Goal: Task Accomplishment & Management: Complete application form

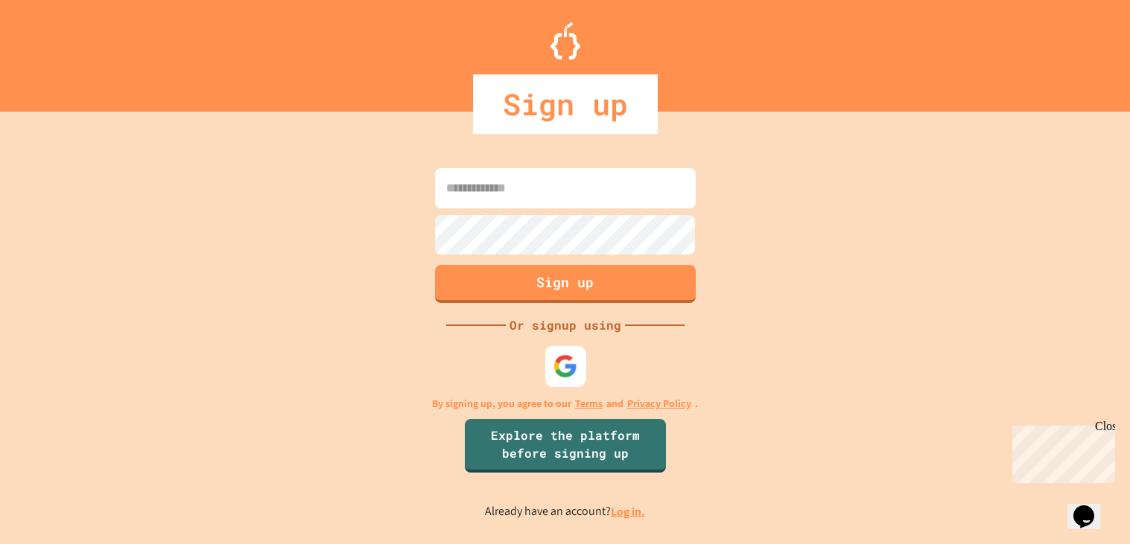
click at [566, 376] on img at bounding box center [565, 367] width 25 height 25
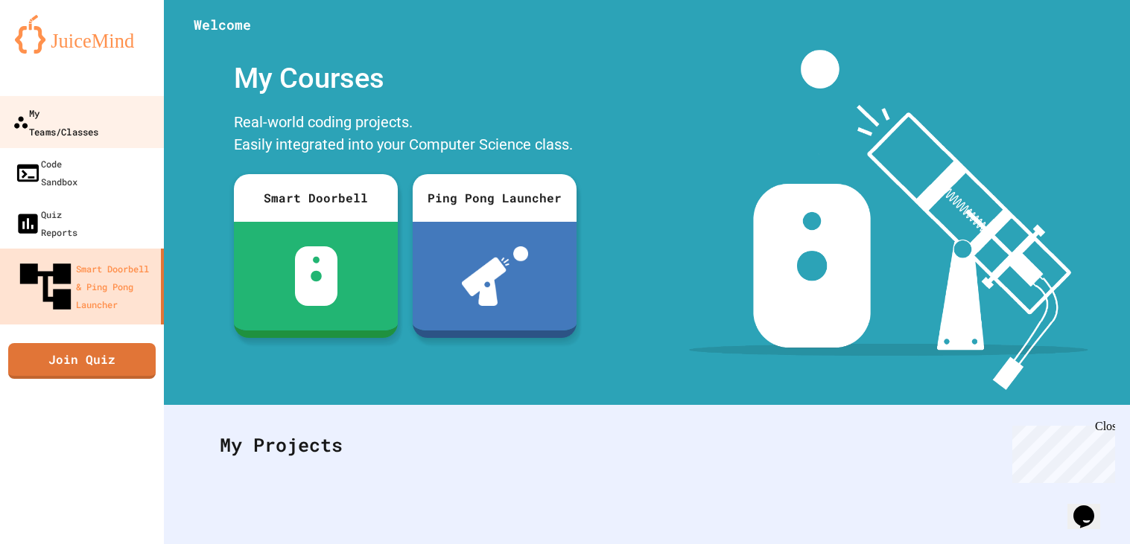
click at [90, 123] on link "My Teams/Classes" at bounding box center [82, 122] width 169 height 52
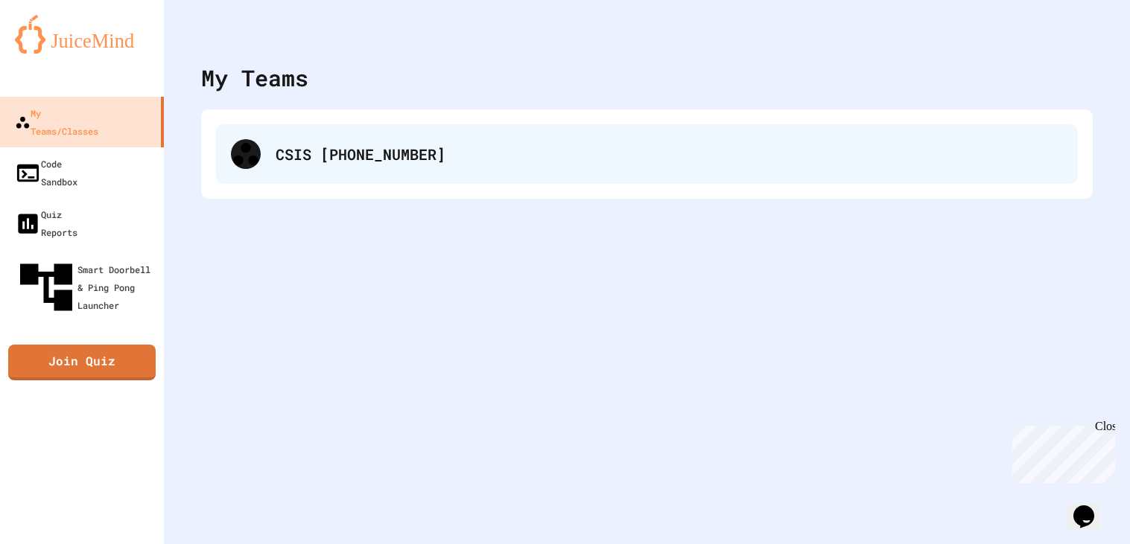
click at [316, 139] on div "CSIS [PHONE_NUMBER]" at bounding box center [647, 154] width 862 height 60
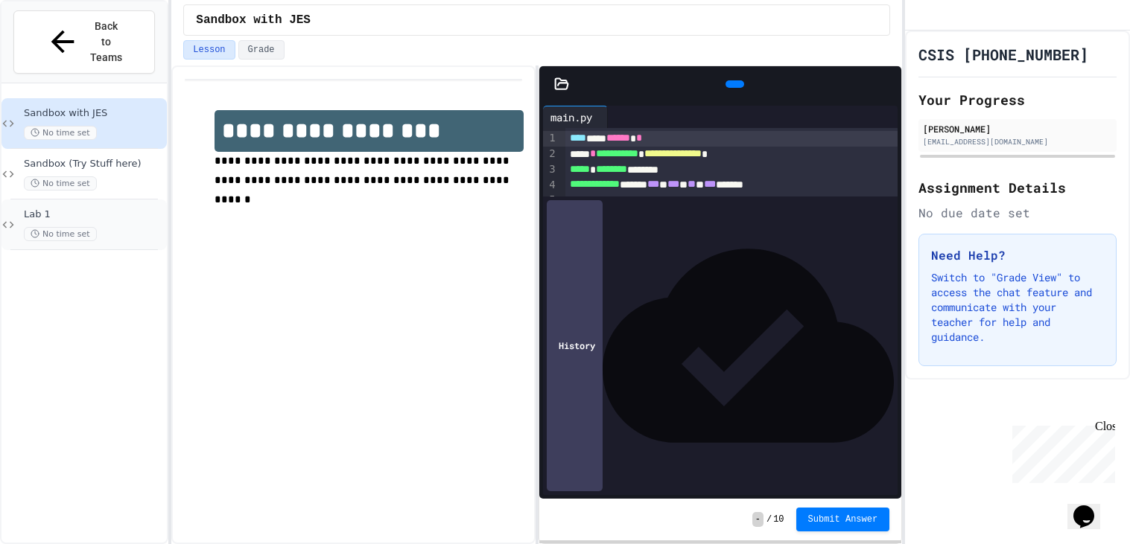
click at [140, 200] on div "Lab 1 No time set" at bounding box center [83, 225] width 165 height 51
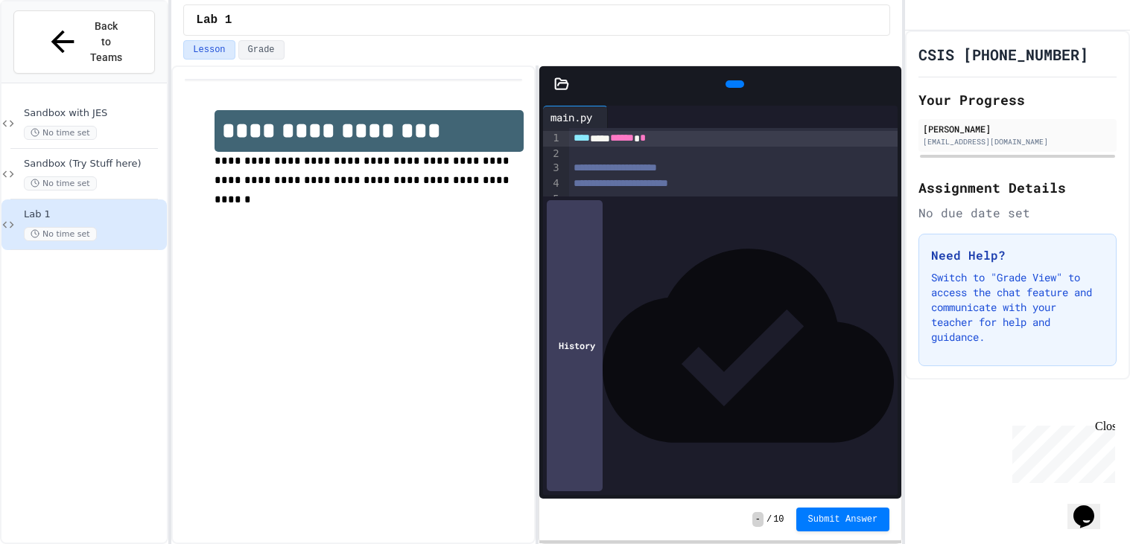
click at [140, 200] on div "Lab 1 No time set" at bounding box center [83, 225] width 165 height 51
click at [733, 84] on icon at bounding box center [733, 84] width 0 height 0
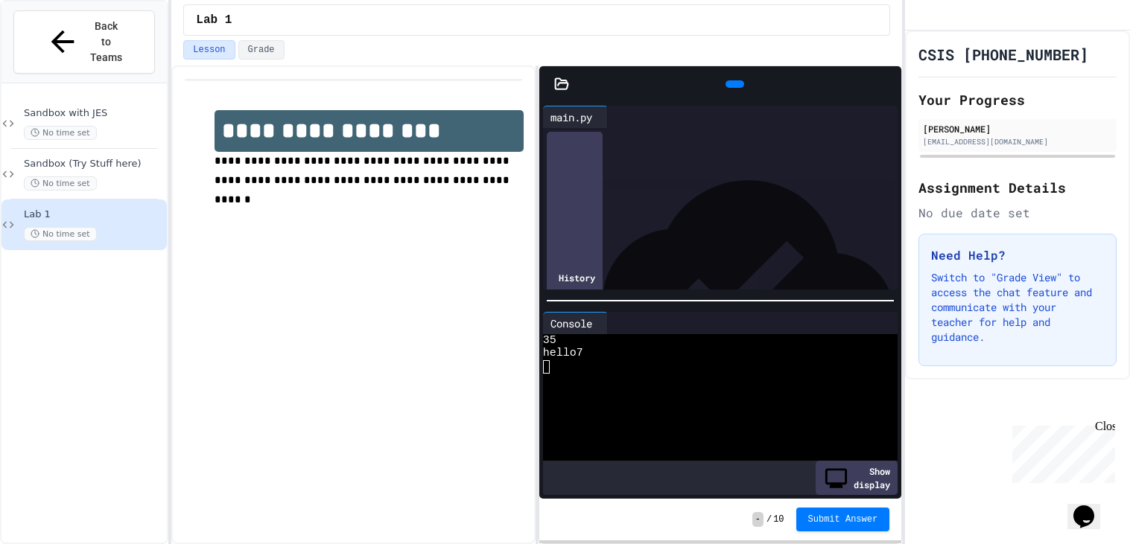
scroll to position [116, 0]
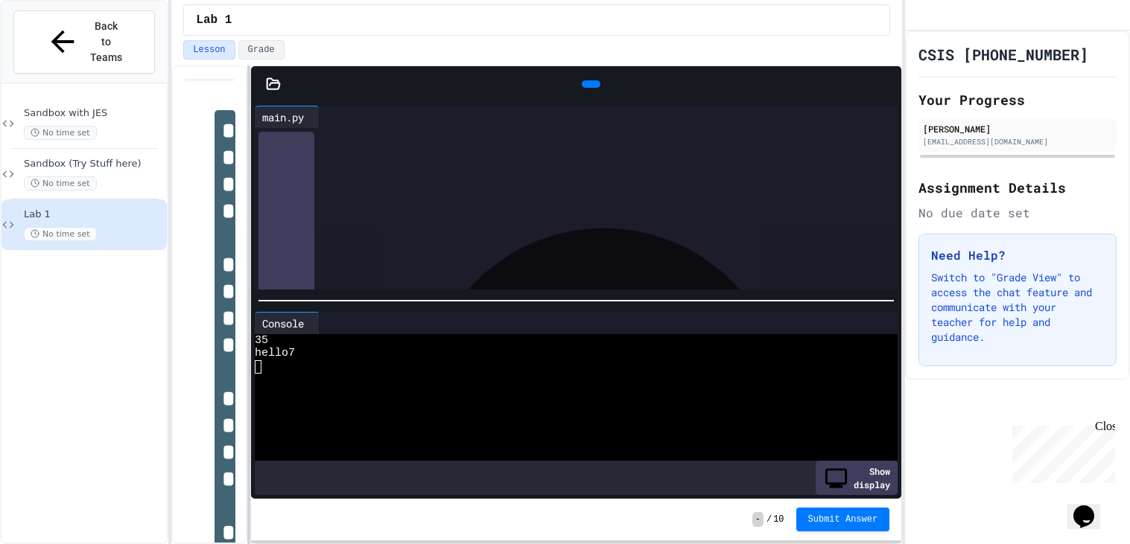
click at [247, 331] on div at bounding box center [248, 305] width 3 height 479
click at [346, 257] on div at bounding box center [589, 249] width 617 height 15
click at [592, 80] on div at bounding box center [591, 83] width 19 height 7
click at [376, 254] on div "***** * *** * * * * * *" at bounding box center [589, 250] width 617 height 16
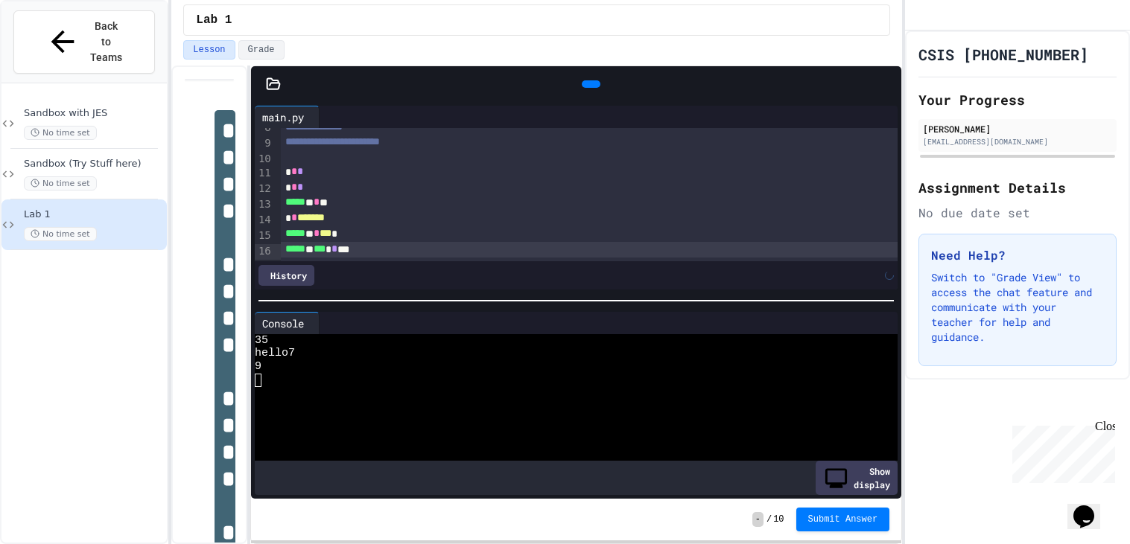
click at [369, 245] on div "***** * *** * * ***" at bounding box center [589, 250] width 617 height 16
click at [589, 84] on icon at bounding box center [589, 84] width 0 height 0
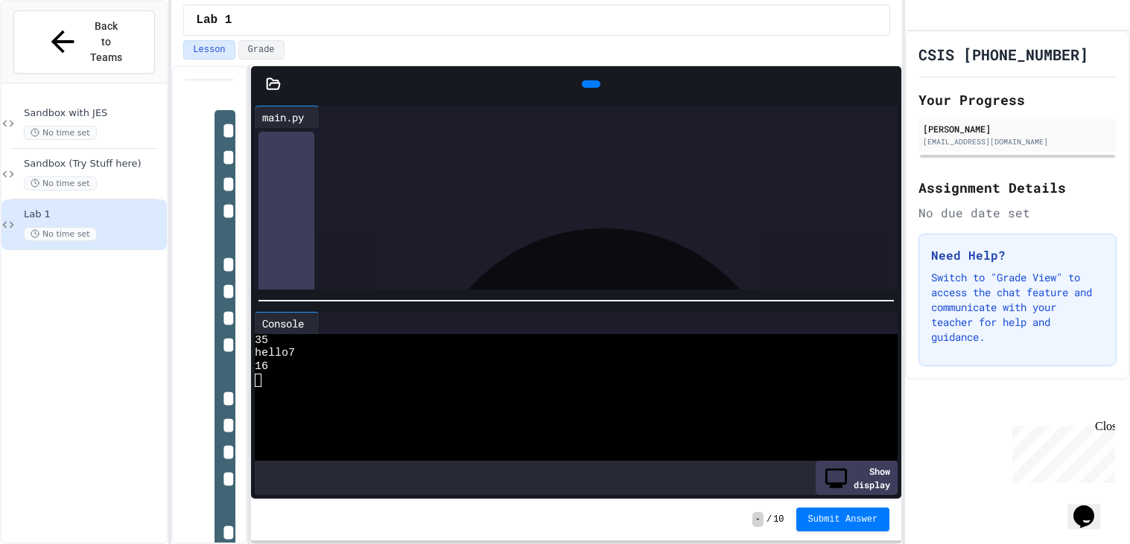
click at [355, 250] on span "*" at bounding box center [352, 249] width 6 height 10
click at [264, 89] on div at bounding box center [273, 84] width 45 height 15
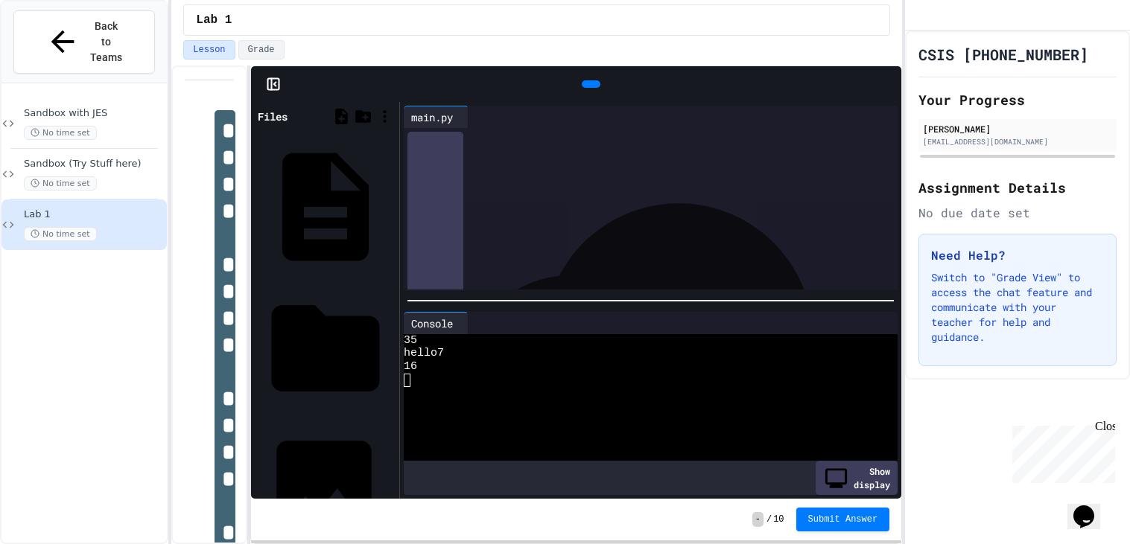
click at [391, 481] on div "emoji.jpg" at bounding box center [391, 488] width 0 height 15
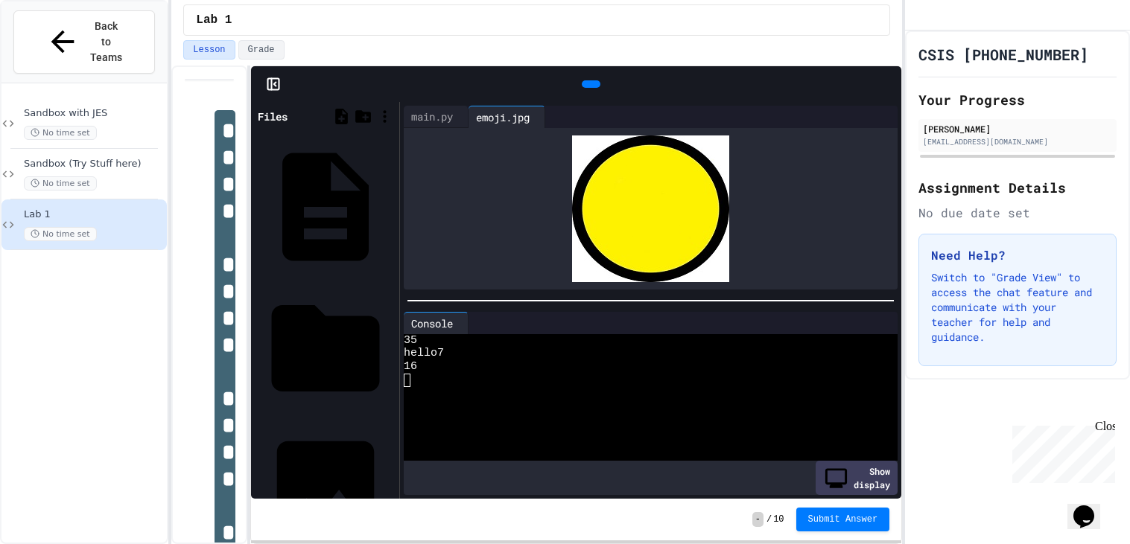
click at [255, 117] on icon at bounding box center [255, 117] width 0 height 0
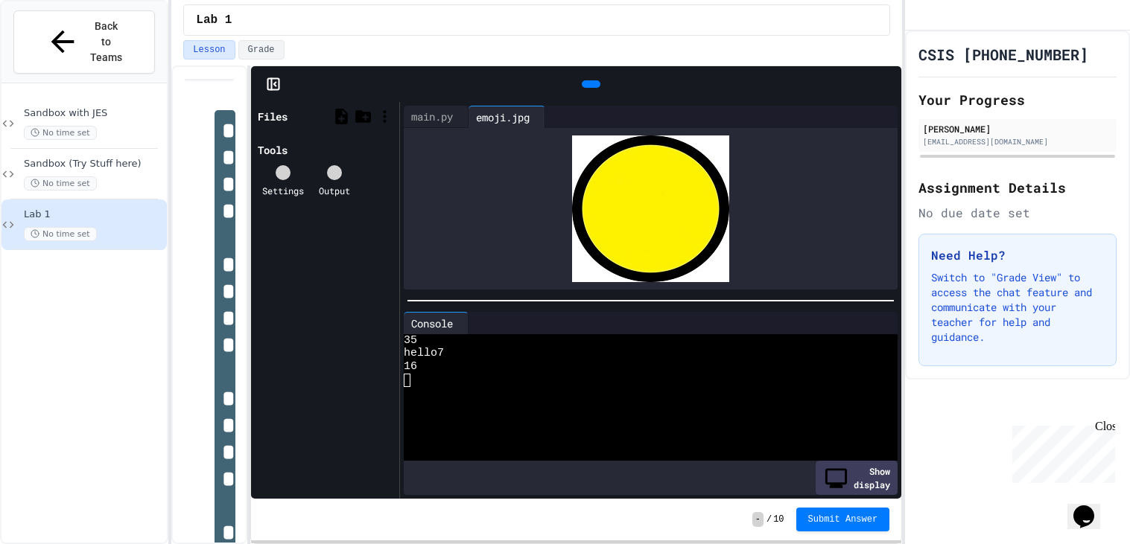
click at [276, 88] on icon at bounding box center [273, 84] width 15 height 15
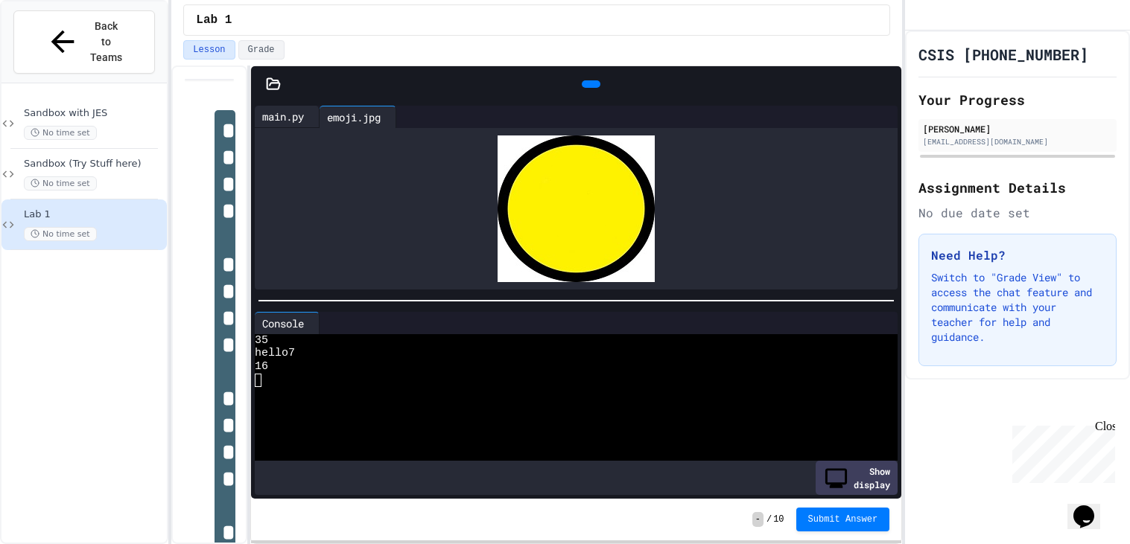
click at [287, 122] on div "main.py" at bounding box center [283, 117] width 57 height 16
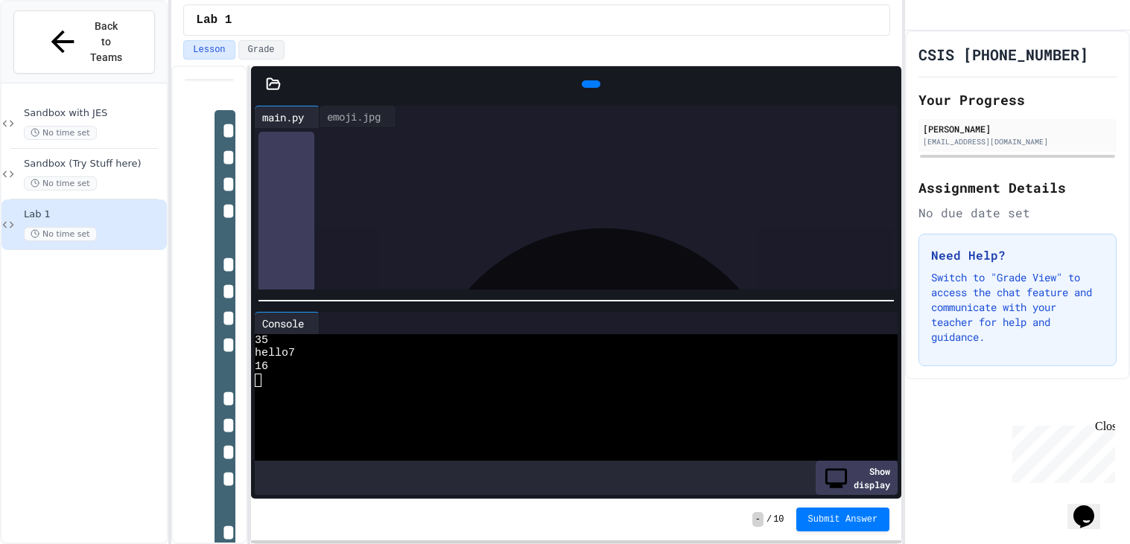
click at [412, 251] on div "***** * *** * * * * **" at bounding box center [589, 249] width 617 height 16
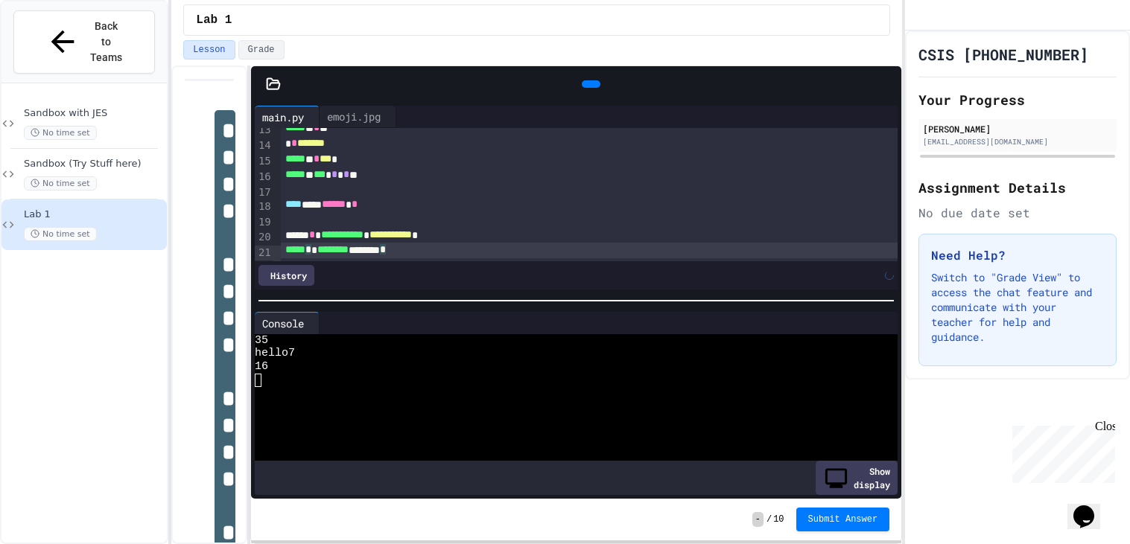
scroll to position [206, 0]
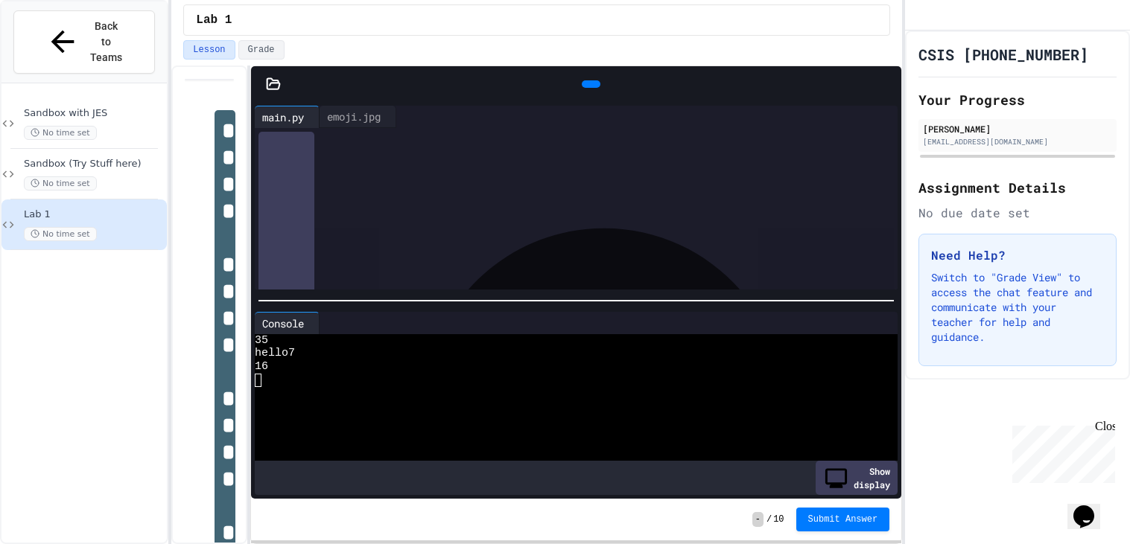
click at [591, 80] on div at bounding box center [591, 83] width 19 height 7
click at [454, 250] on div "***** * ********* ******* *" at bounding box center [589, 251] width 617 height 16
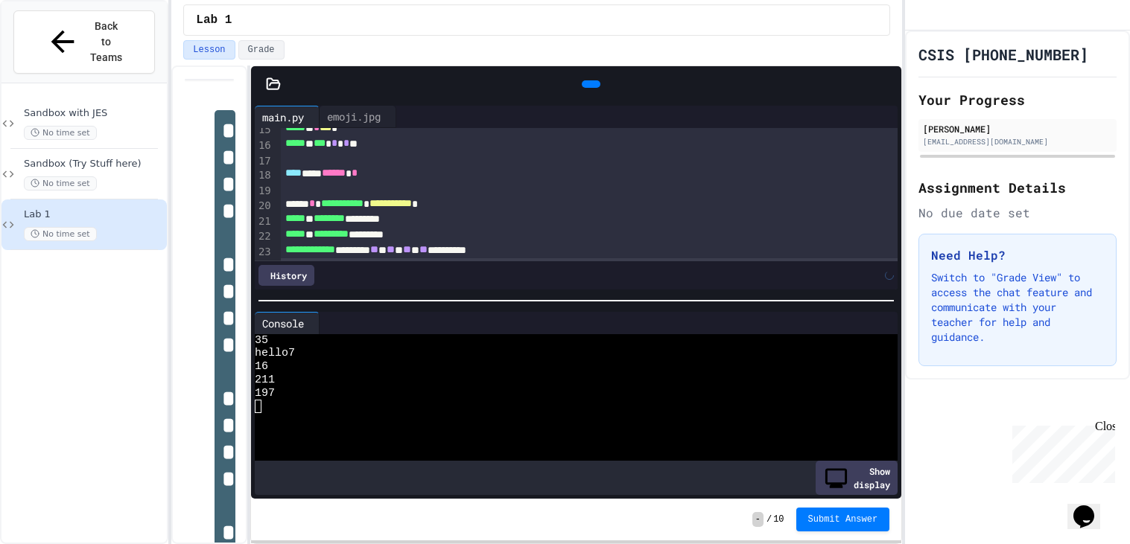
scroll to position [237, 0]
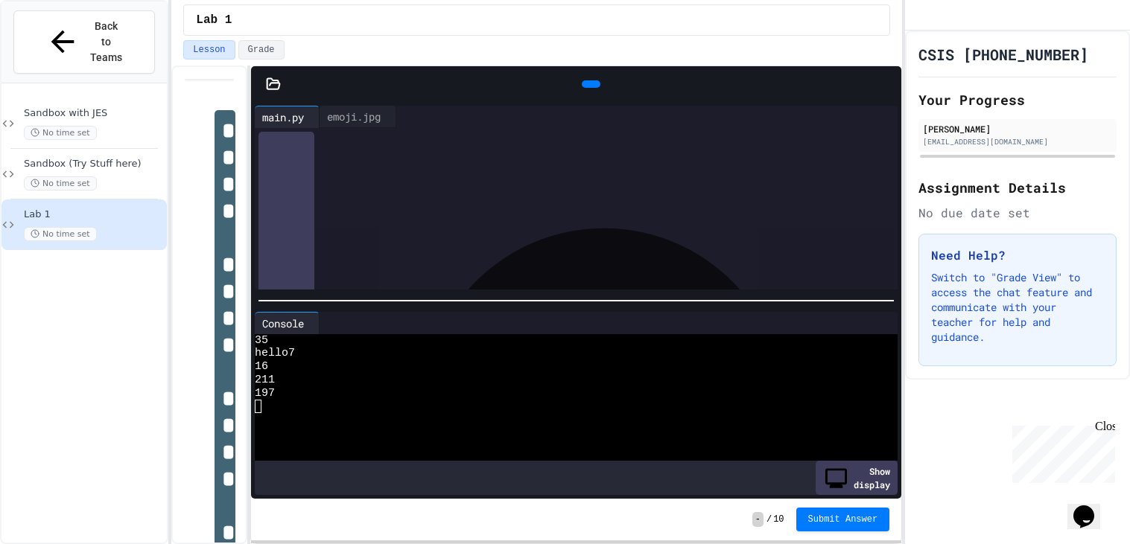
click at [589, 84] on icon at bounding box center [589, 84] width 0 height 0
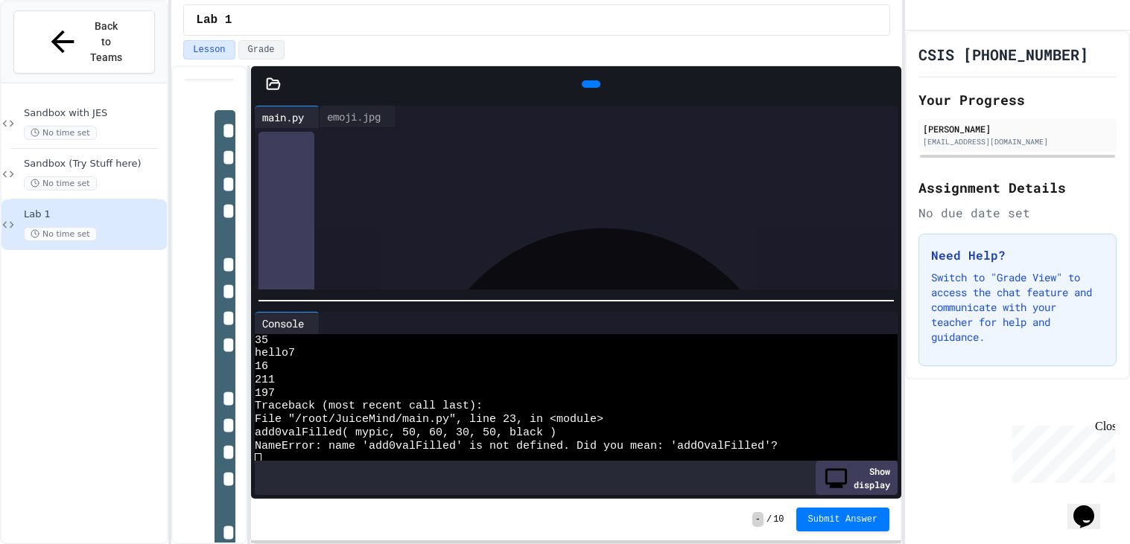
click at [396, 238] on div "**********" at bounding box center [589, 236] width 617 height 16
click at [595, 88] on icon at bounding box center [599, 93] width 8 height 10
click at [309, 236] on span "**********" at bounding box center [310, 234] width 50 height 10
click at [574, 85] on div at bounding box center [591, 84] width 34 height 22
click at [595, 88] on icon at bounding box center [599, 93] width 8 height 10
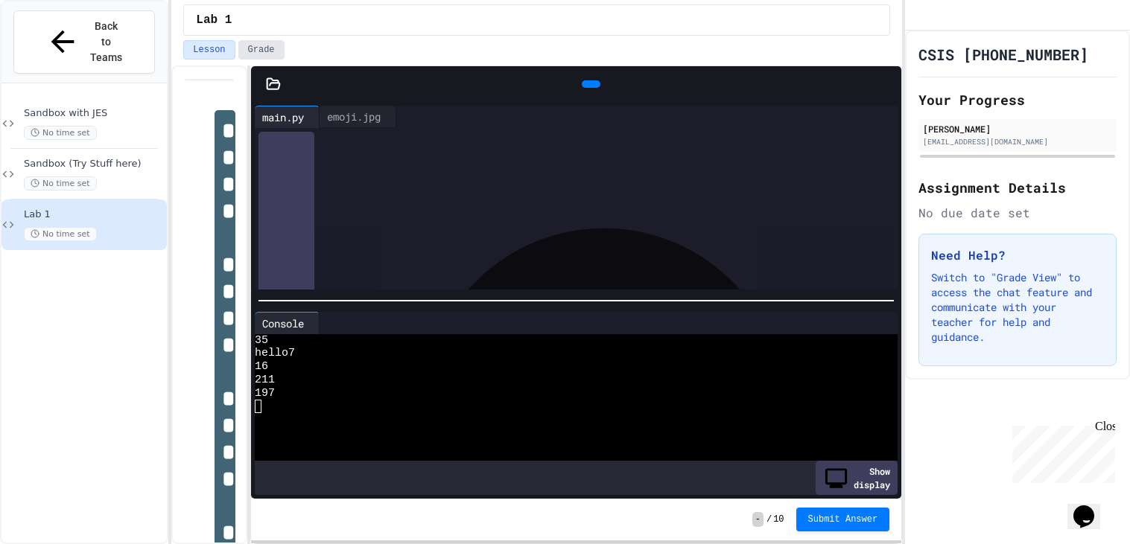
click at [274, 45] on button "Grade" at bounding box center [261, 49] width 46 height 19
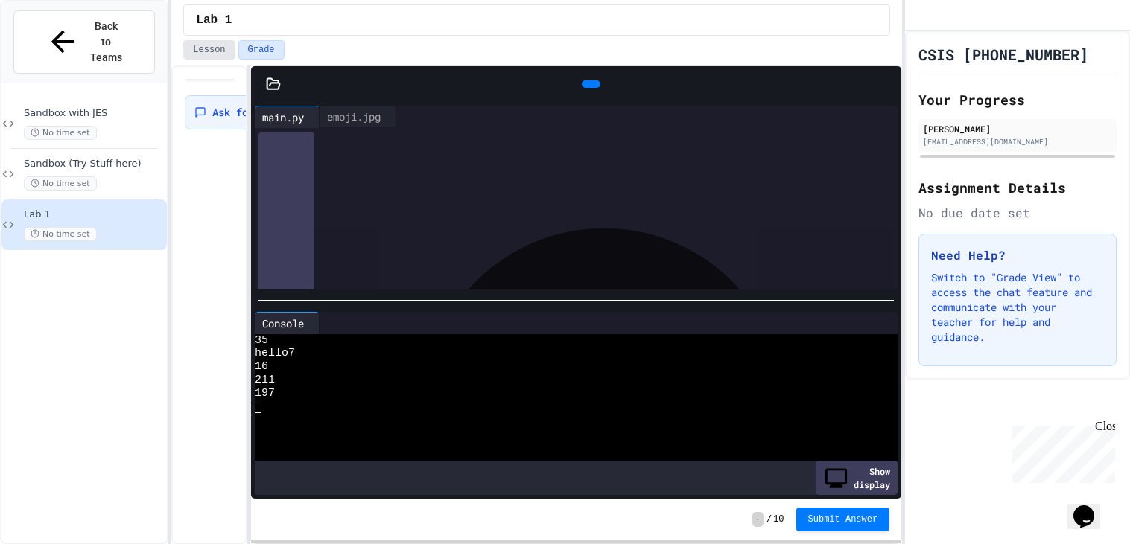
click at [217, 48] on button "Lesson" at bounding box center [208, 49] width 51 height 19
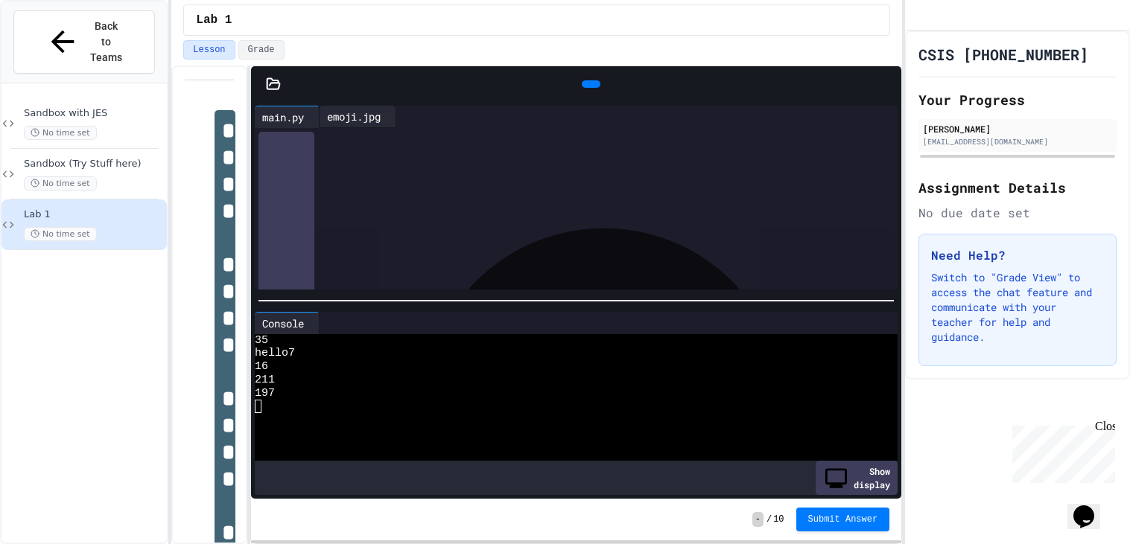
click at [366, 112] on div "emoji.jpg" at bounding box center [354, 117] width 69 height 16
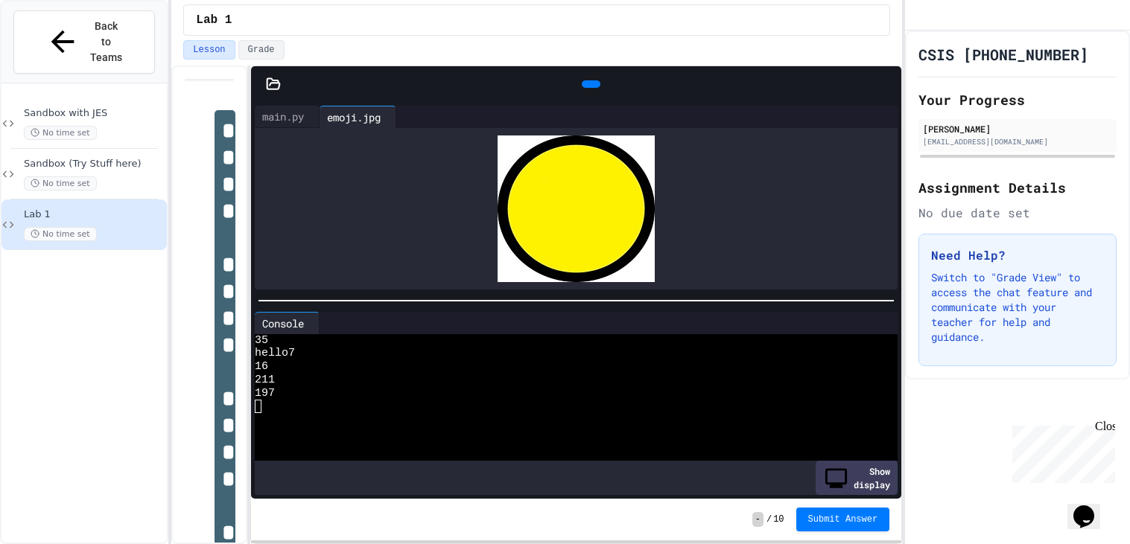
click at [589, 84] on icon at bounding box center [589, 84] width 0 height 0
click at [309, 121] on div "main.py" at bounding box center [283, 117] width 57 height 16
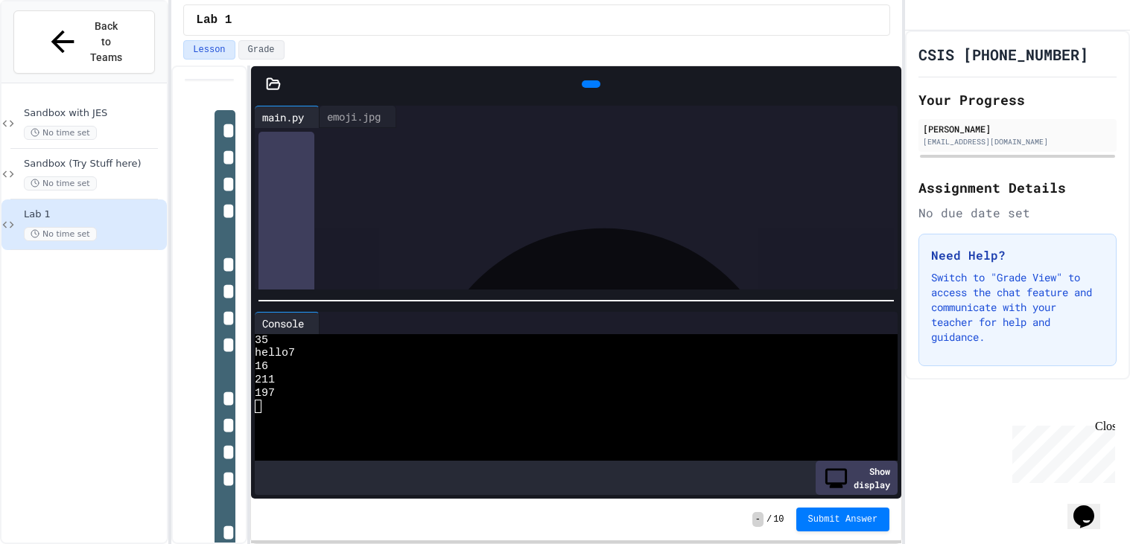
scroll to position [240, 0]
click at [589, 84] on icon at bounding box center [589, 84] width 0 height 0
click at [367, 111] on div "emoji.jpg" at bounding box center [354, 117] width 69 height 16
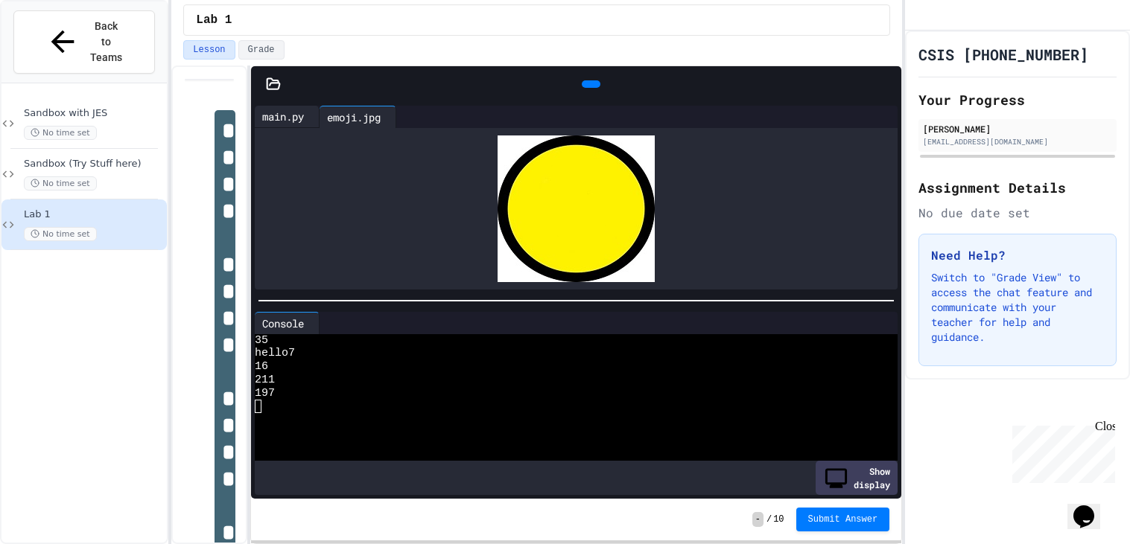
click at [285, 112] on div "main.py" at bounding box center [283, 117] width 57 height 16
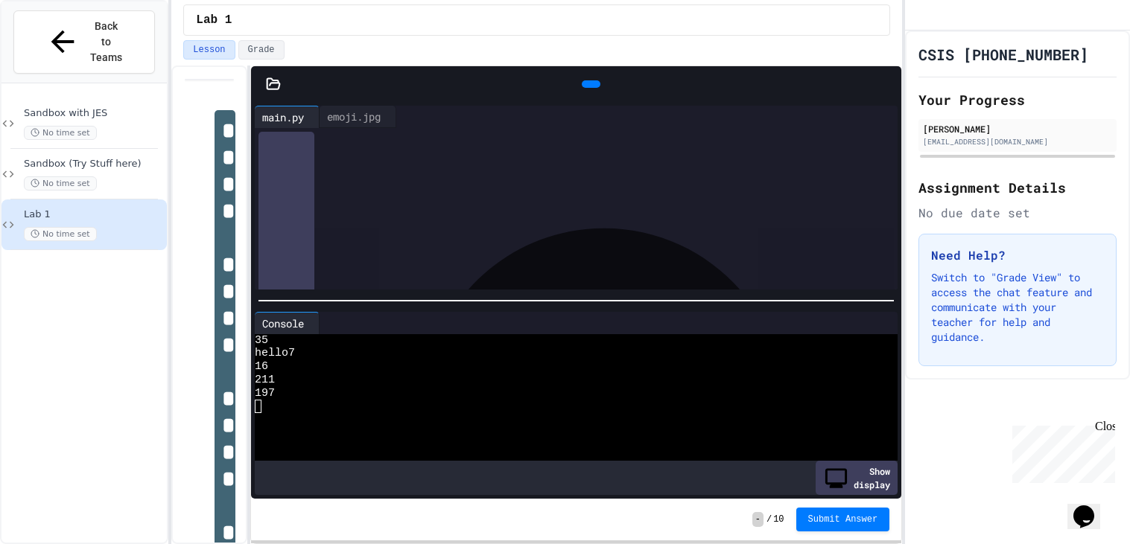
click at [420, 249] on span "**********" at bounding box center [397, 247] width 46 height 10
click at [589, 84] on icon at bounding box center [589, 84] width 0 height 0
click at [369, 109] on div "emoji.jpg" at bounding box center [354, 117] width 69 height 16
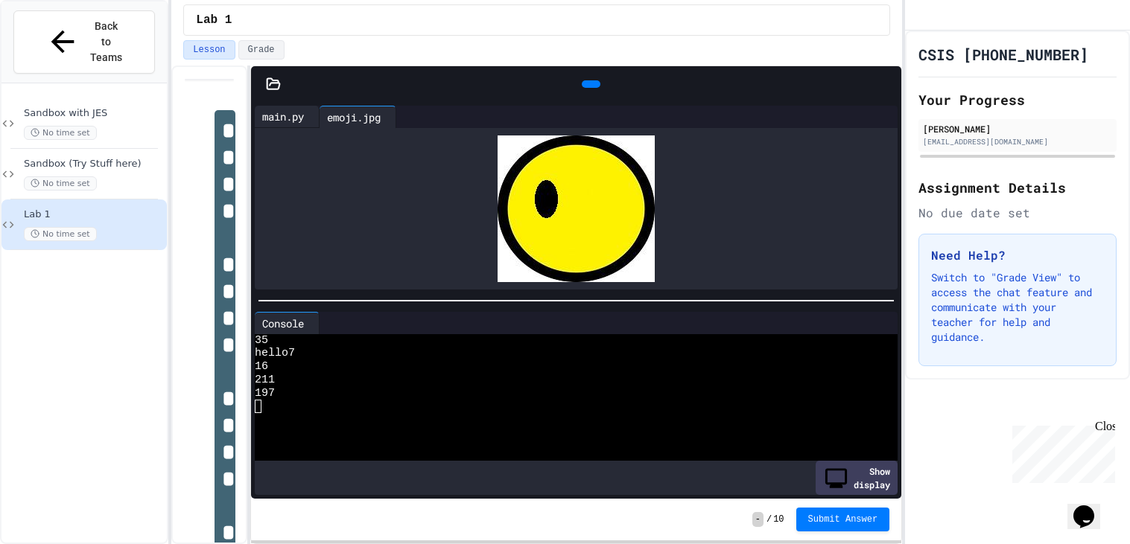
click at [288, 109] on div "main.py" at bounding box center [283, 117] width 57 height 16
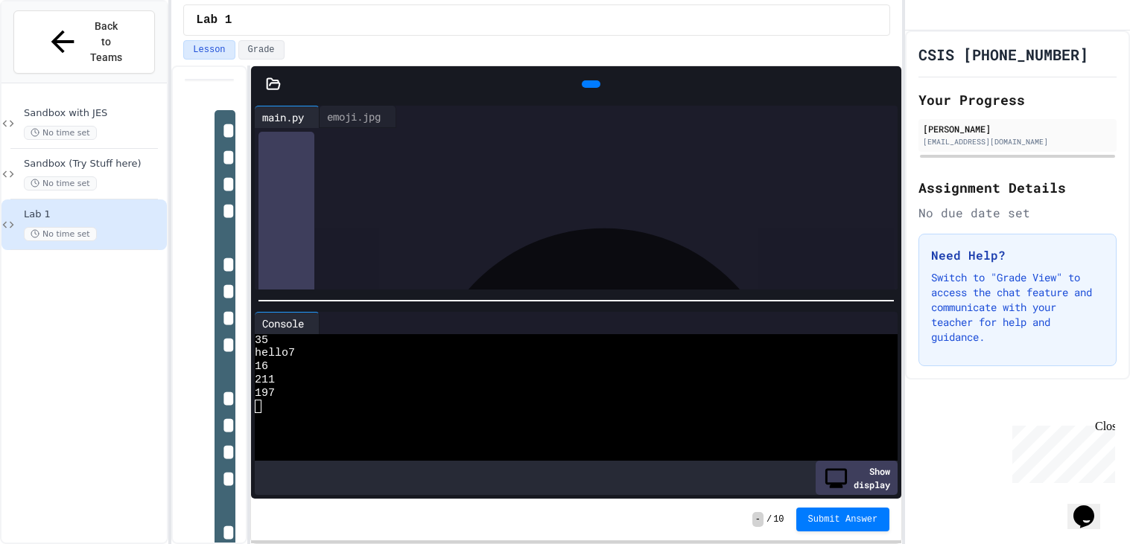
click at [575, 232] on div "**********" at bounding box center [589, 233] width 617 height 16
click at [595, 88] on icon at bounding box center [599, 93] width 8 height 10
click at [368, 112] on div "emoji.jpg" at bounding box center [354, 117] width 69 height 16
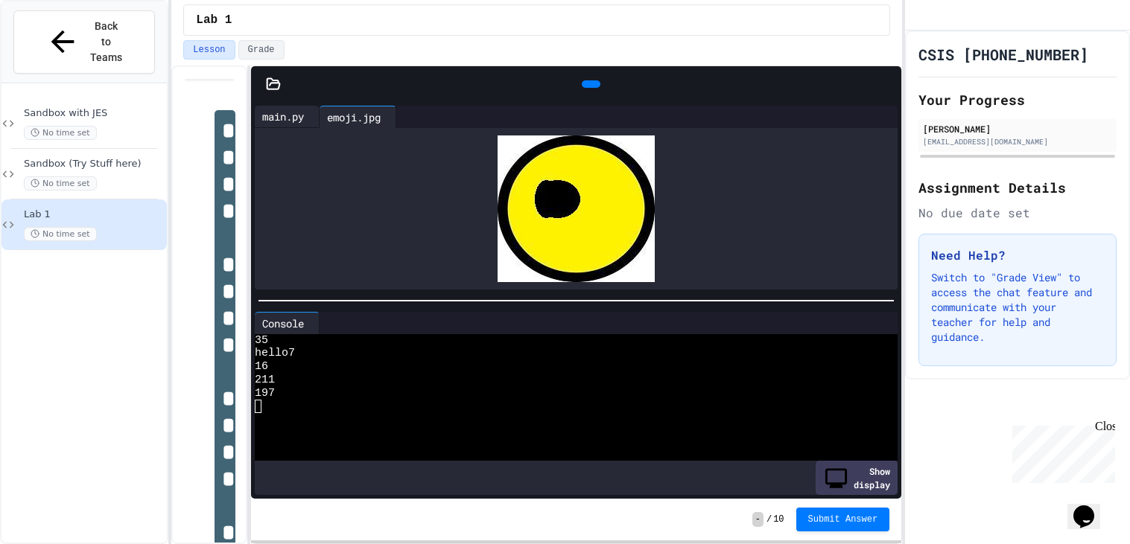
click at [295, 109] on div "main.py" at bounding box center [283, 117] width 57 height 16
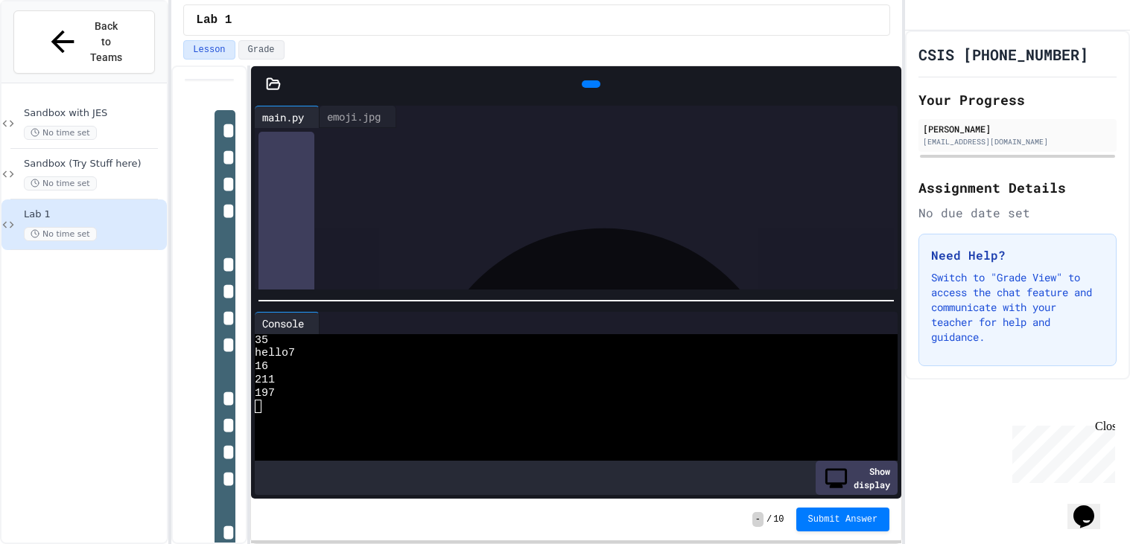
scroll to position [255, 0]
click at [485, 231] on div "**********" at bounding box center [589, 233] width 617 height 16
click at [595, 88] on icon at bounding box center [599, 93] width 8 height 10
click at [367, 114] on div "emoji.jpg" at bounding box center [354, 117] width 69 height 16
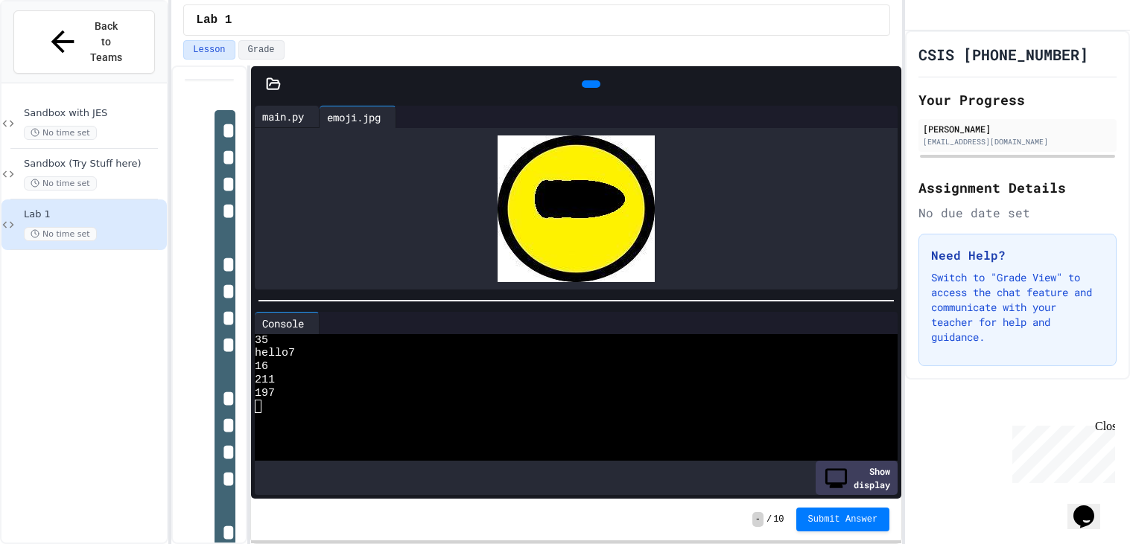
click at [296, 109] on div "main.py" at bounding box center [283, 117] width 57 height 16
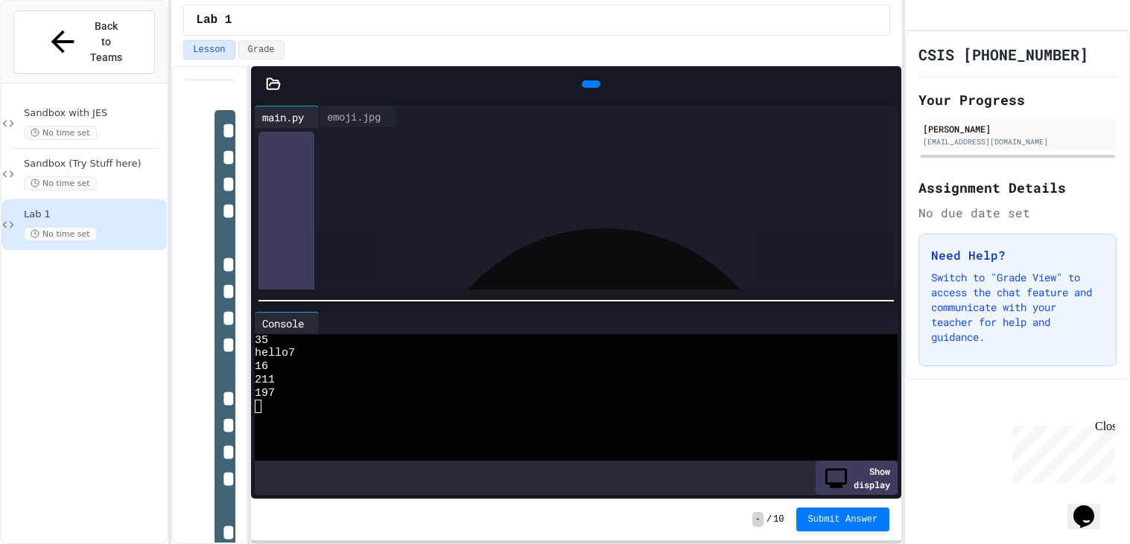
click at [571, 235] on div "**********" at bounding box center [589, 233] width 617 height 16
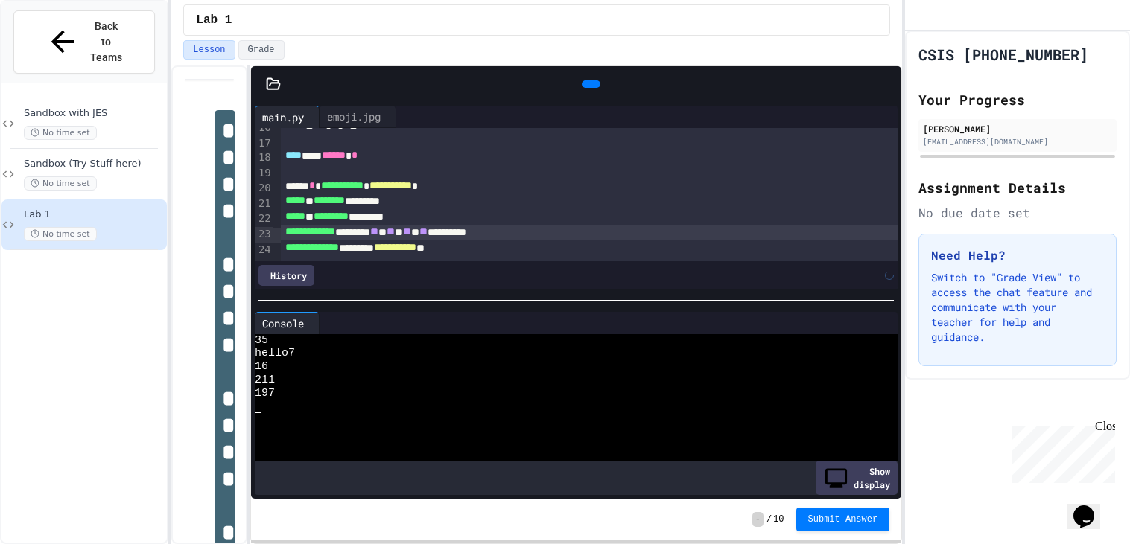
scroll to position [240, 0]
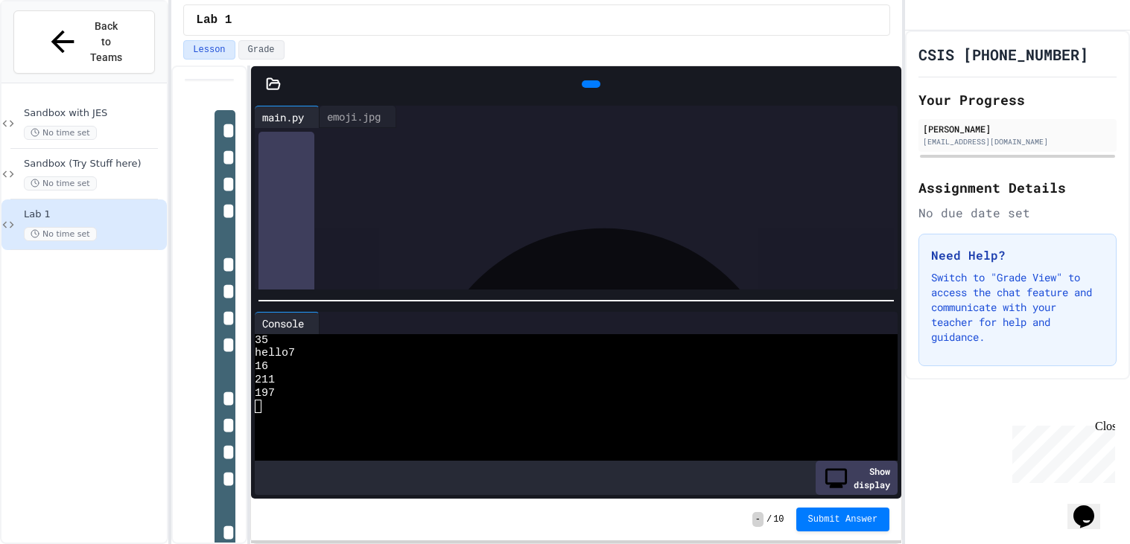
click at [582, 83] on div at bounding box center [591, 83] width 19 height 7
click at [372, 117] on div "emoji.jpg" at bounding box center [354, 117] width 69 height 16
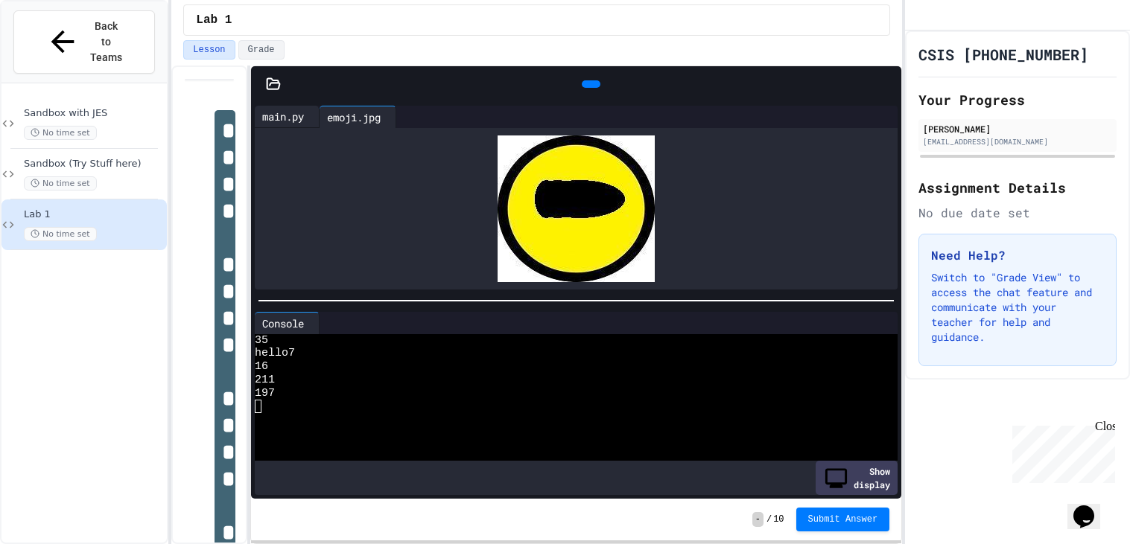
click at [271, 118] on div "main.py" at bounding box center [283, 117] width 57 height 16
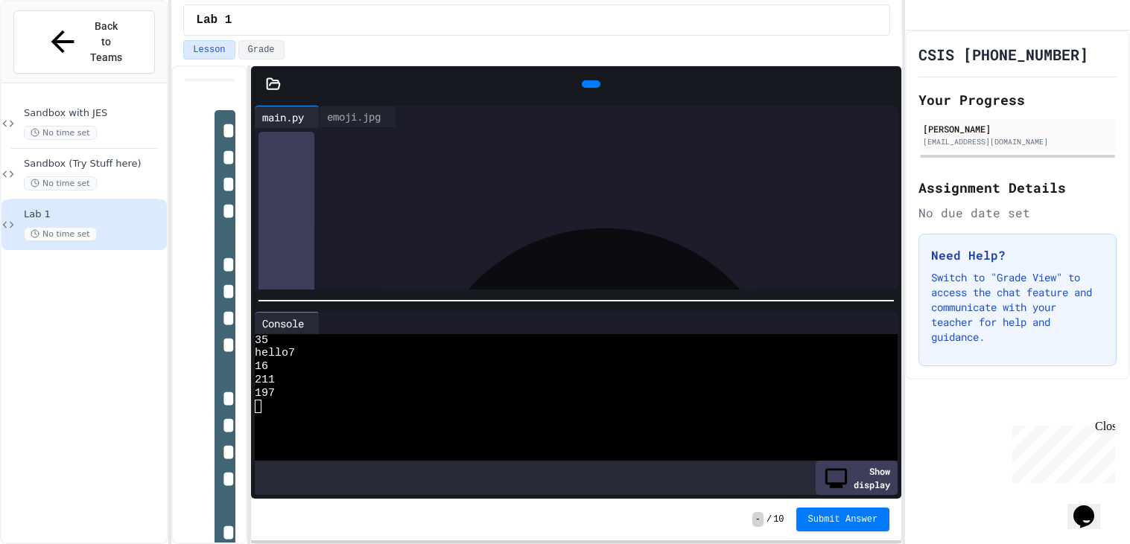
click at [352, 95] on div at bounding box center [591, 84] width 591 height 22
click at [356, 109] on div "emoji.jpg" at bounding box center [354, 117] width 69 height 16
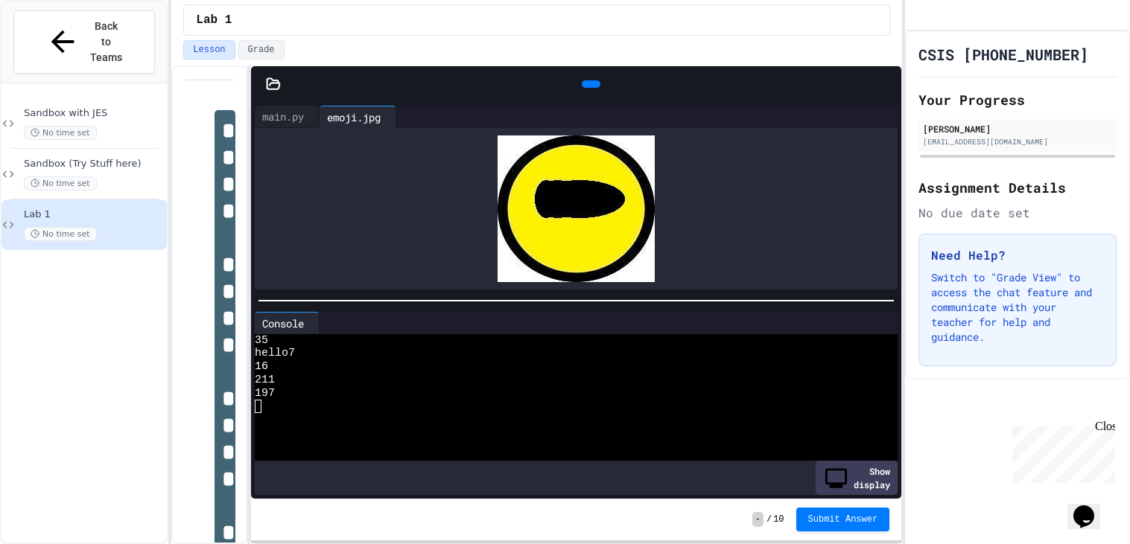
click at [600, 84] on div at bounding box center [591, 83] width 19 height 7
click at [303, 109] on div "main.py" at bounding box center [283, 117] width 57 height 16
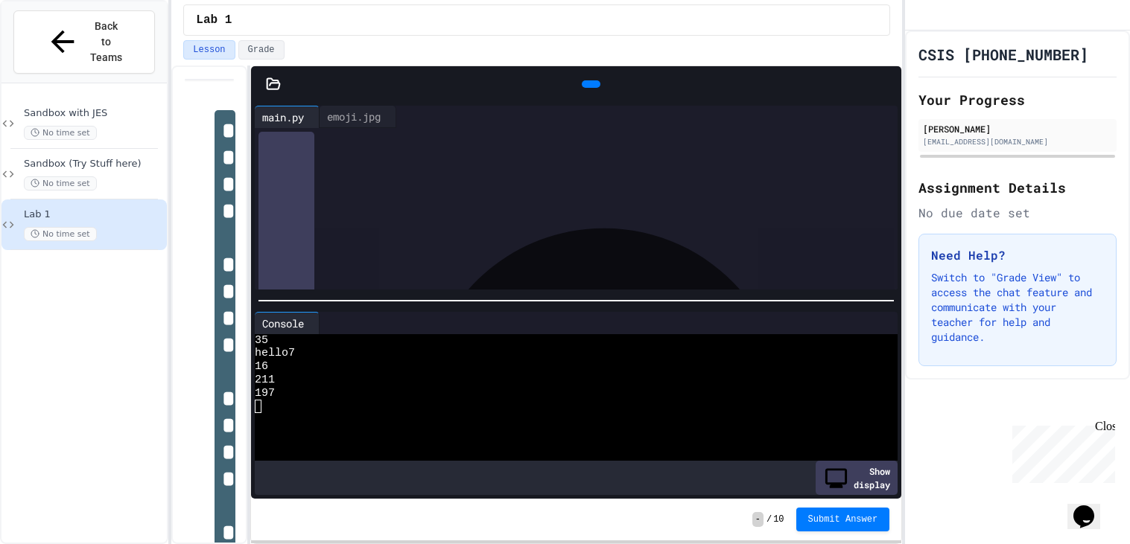
click at [501, 251] on div "**********" at bounding box center [589, 249] width 617 height 16
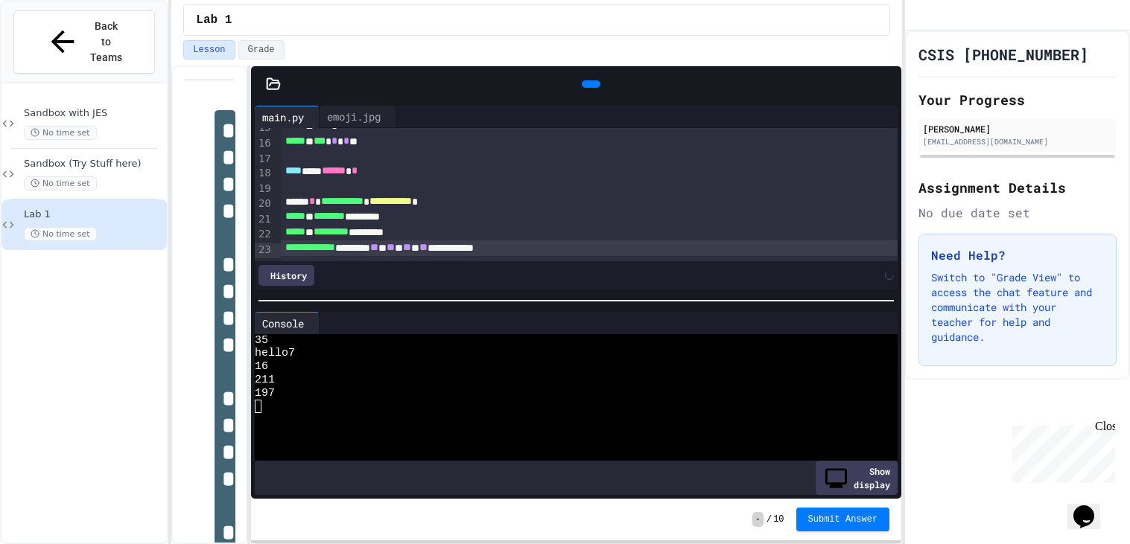
scroll to position [225, 0]
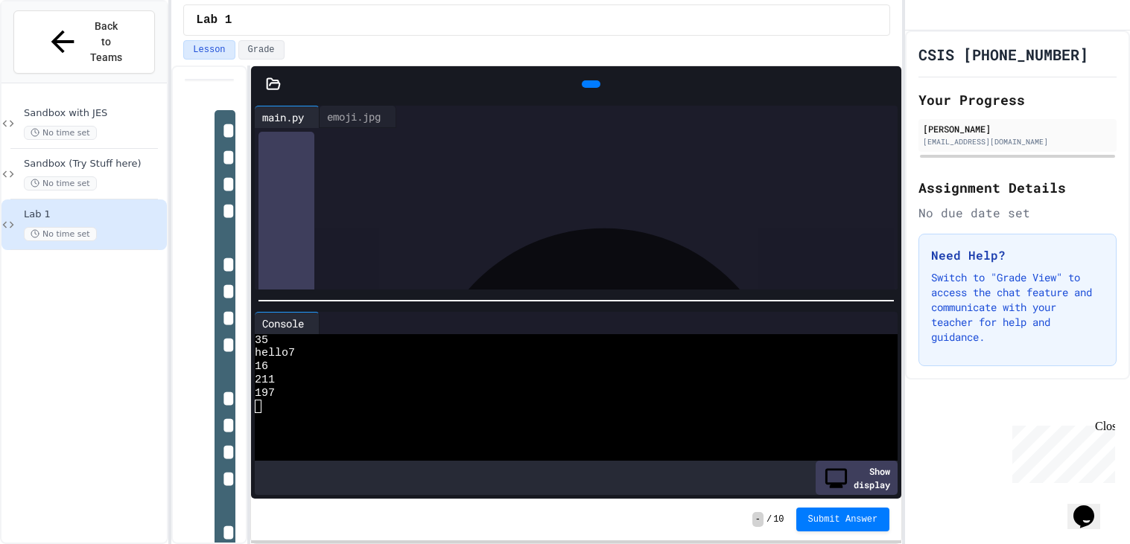
click at [593, 80] on div at bounding box center [591, 83] width 19 height 7
click at [363, 115] on div "emoji.jpg" at bounding box center [354, 117] width 69 height 16
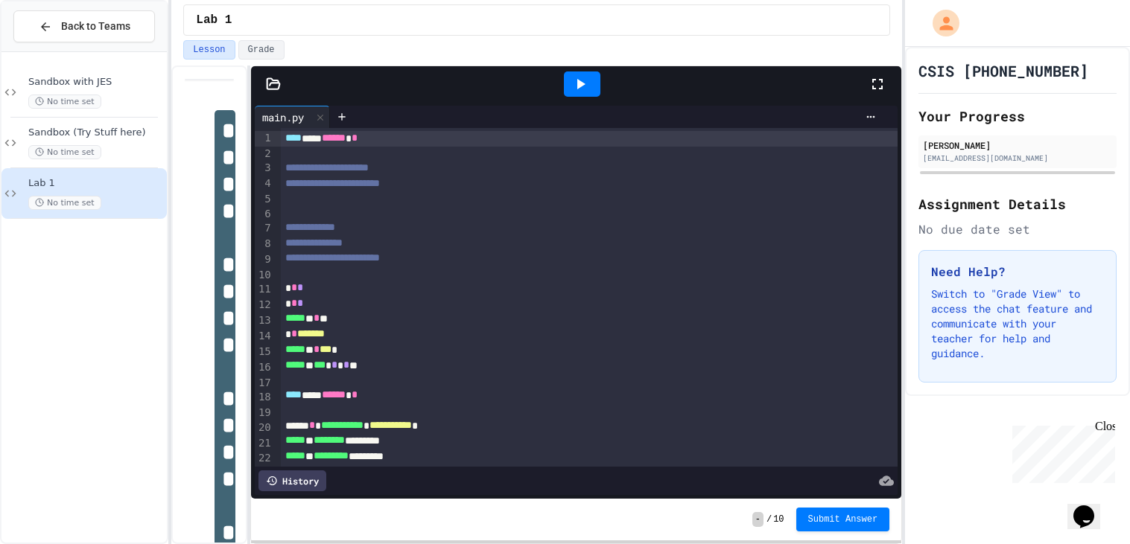
scroll to position [18, 0]
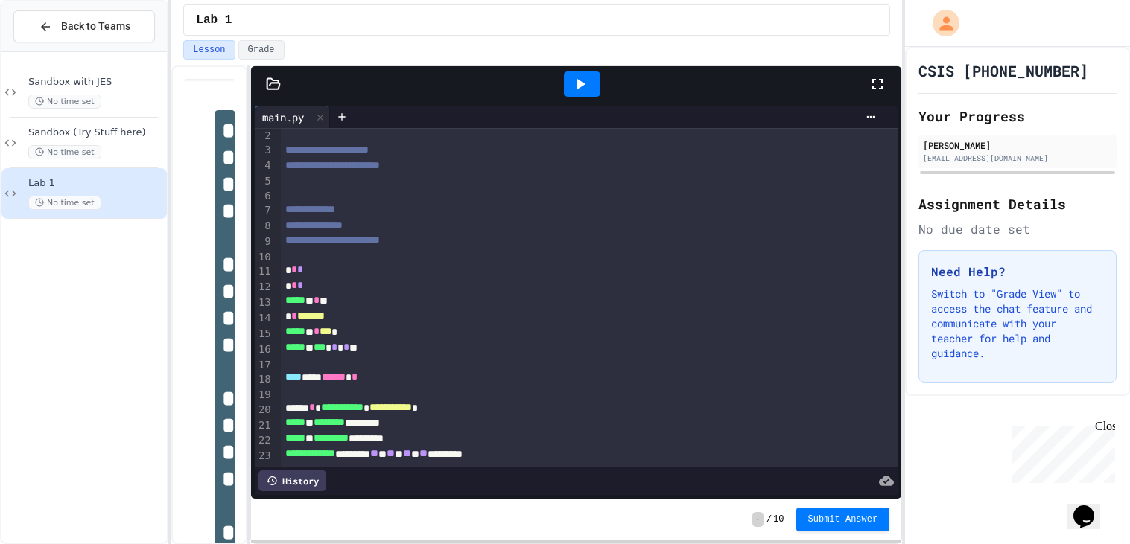
click at [272, 85] on icon at bounding box center [273, 84] width 15 height 15
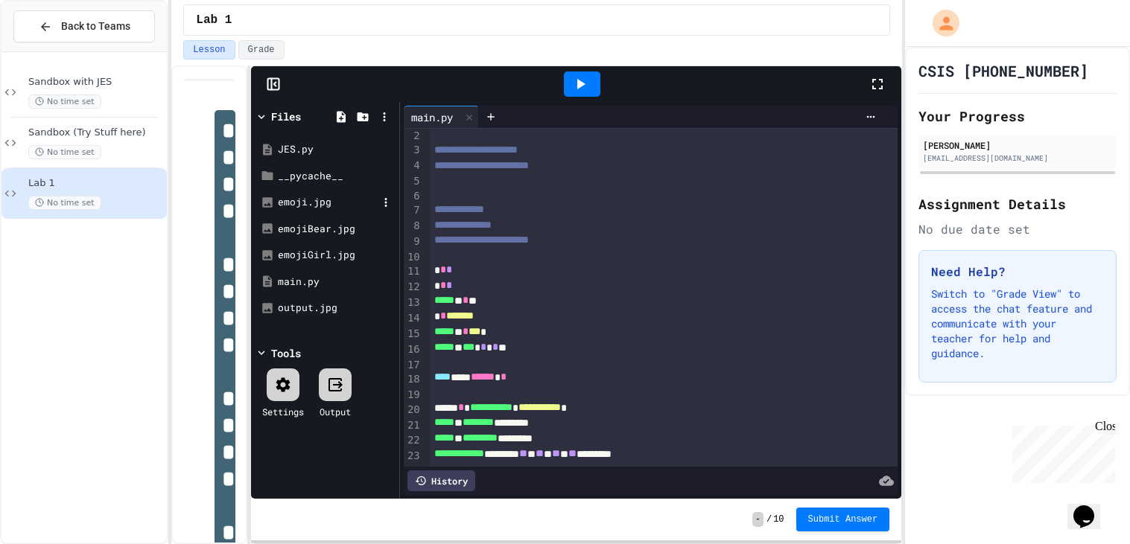
click at [307, 209] on div "emoji.jpg" at bounding box center [328, 202] width 100 height 15
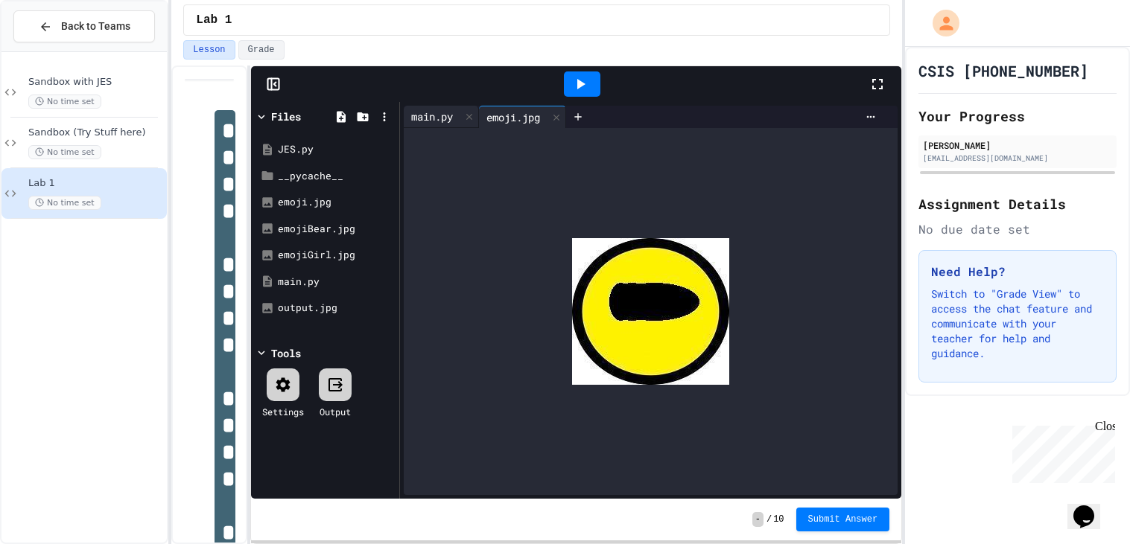
click at [414, 114] on div "main.py" at bounding box center [432, 117] width 57 height 16
